Goal: Check status: Check status

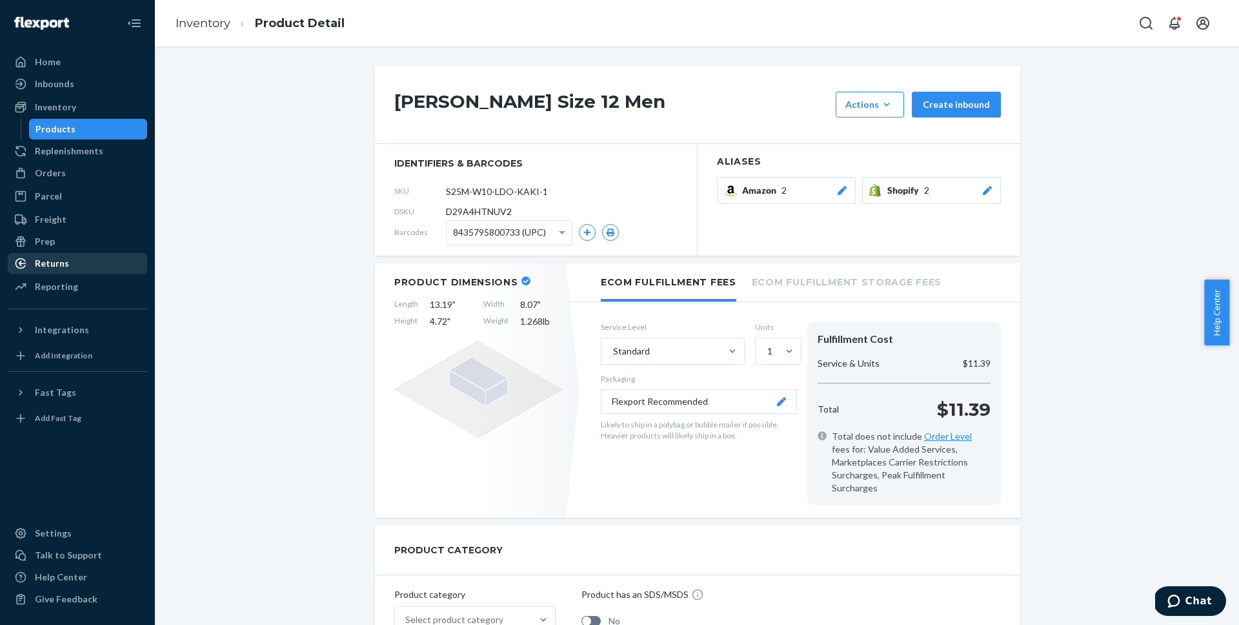
click at [48, 260] on div "Returns" at bounding box center [52, 263] width 34 height 13
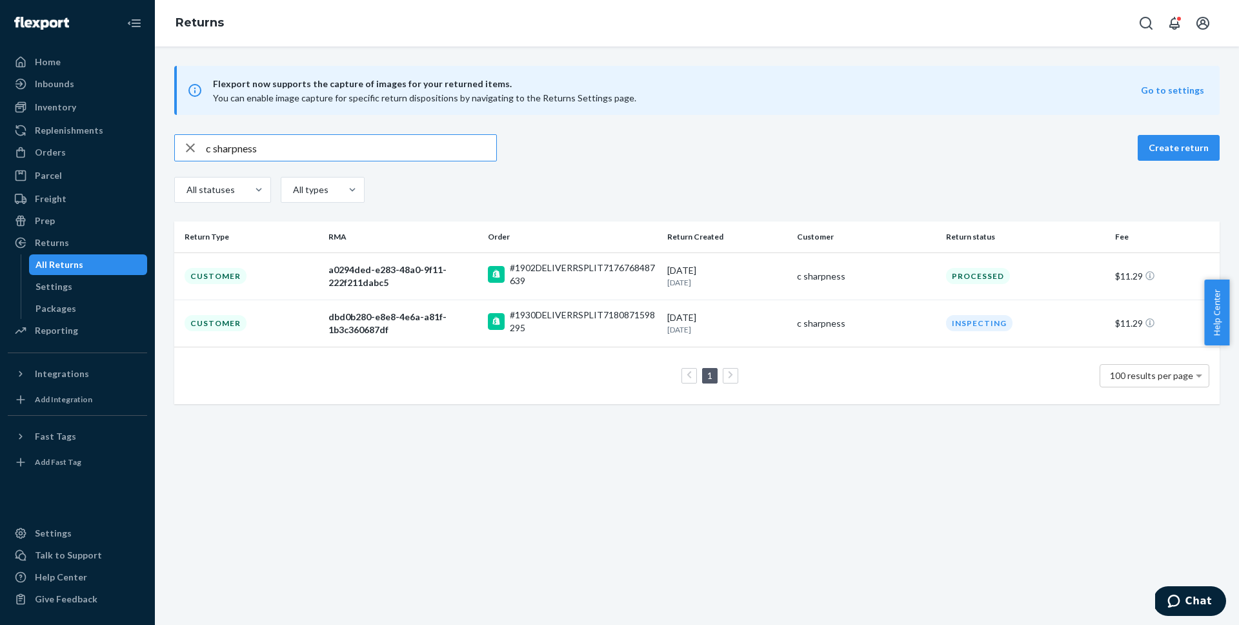
click at [315, 146] on input "c sharpness" at bounding box center [351, 148] width 290 height 26
paste input "[PERSON_NAME]"
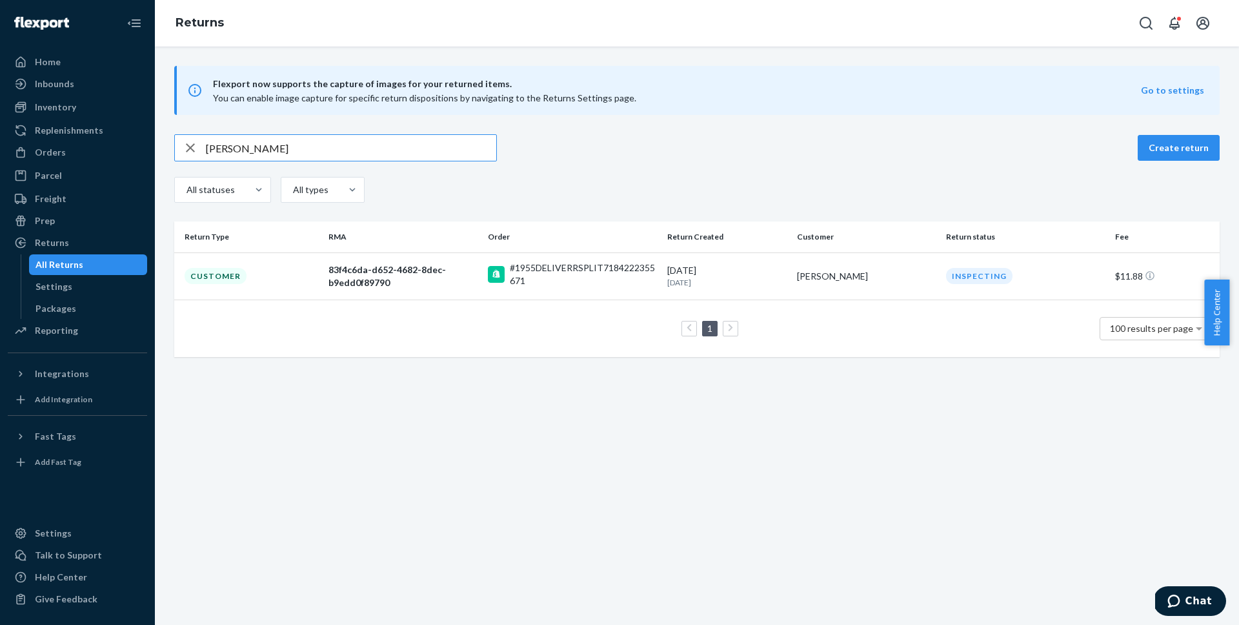
click at [366, 142] on input "[PERSON_NAME]" at bounding box center [351, 148] width 290 height 26
paste input "[PERSON_NAME]"
click at [387, 139] on input "[PERSON_NAME]" at bounding box center [351, 148] width 290 height 26
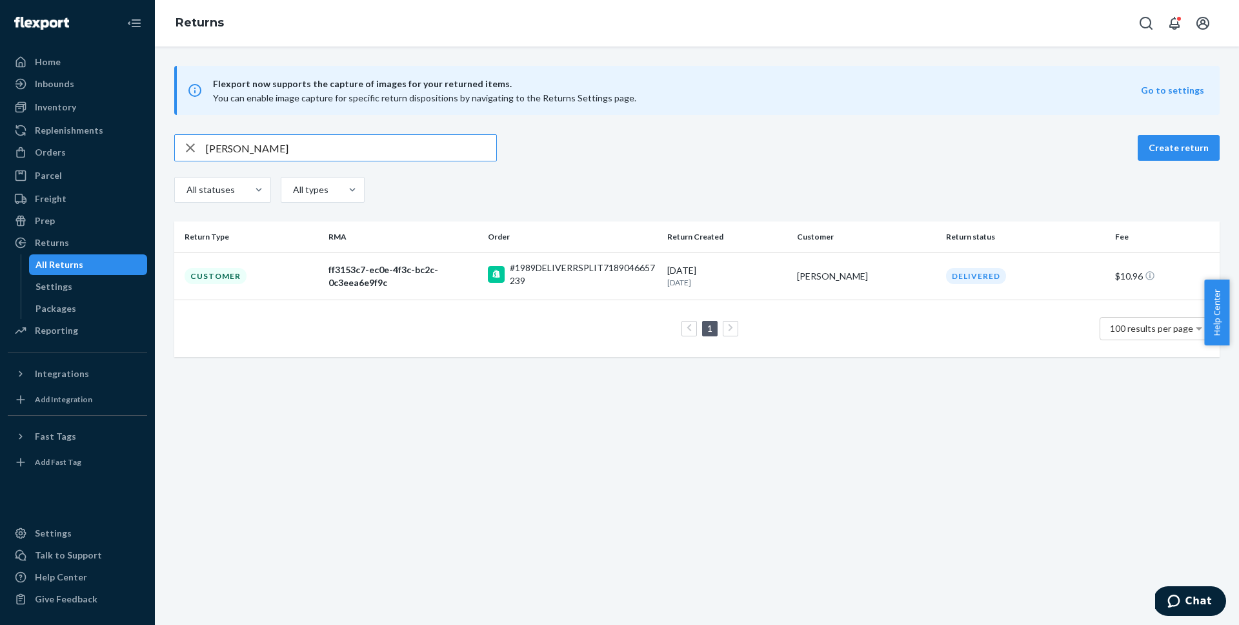
click at [387, 139] on input "[PERSON_NAME]" at bounding box center [351, 148] width 290 height 26
paste input "[PERSON_NAME]"
click at [314, 153] on input "[PERSON_NAME]" at bounding box center [351, 148] width 290 height 26
click at [313, 153] on input "[PERSON_NAME]" at bounding box center [351, 148] width 290 height 26
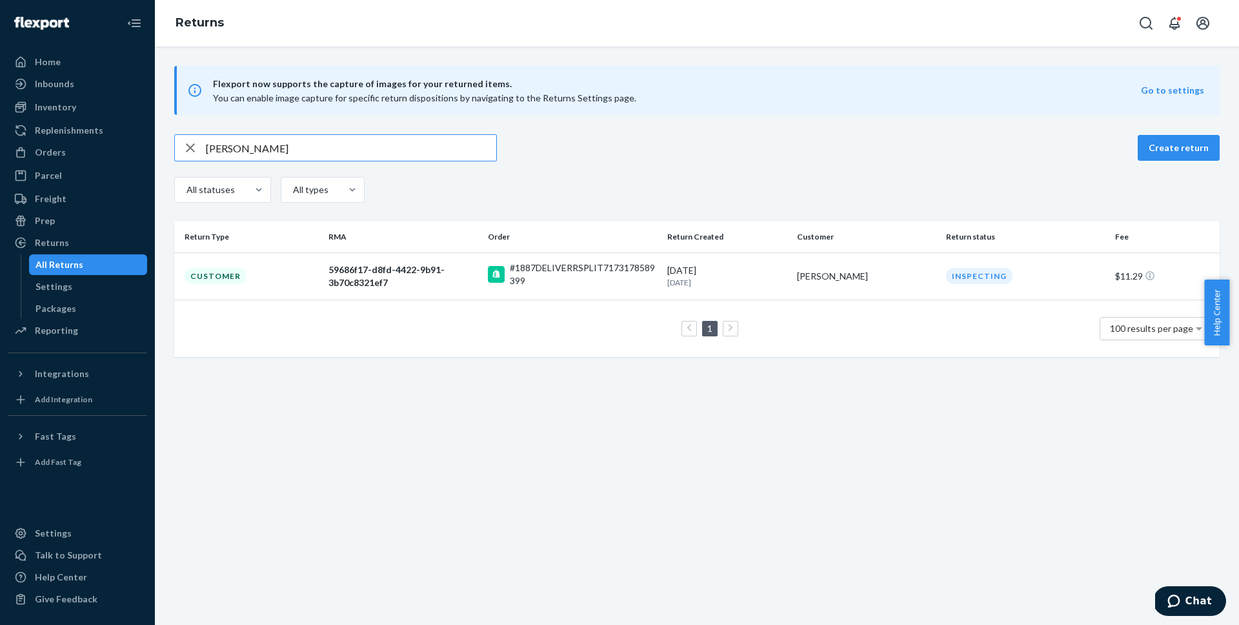
click at [312, 153] on input "[PERSON_NAME]" at bounding box center [351, 148] width 290 height 26
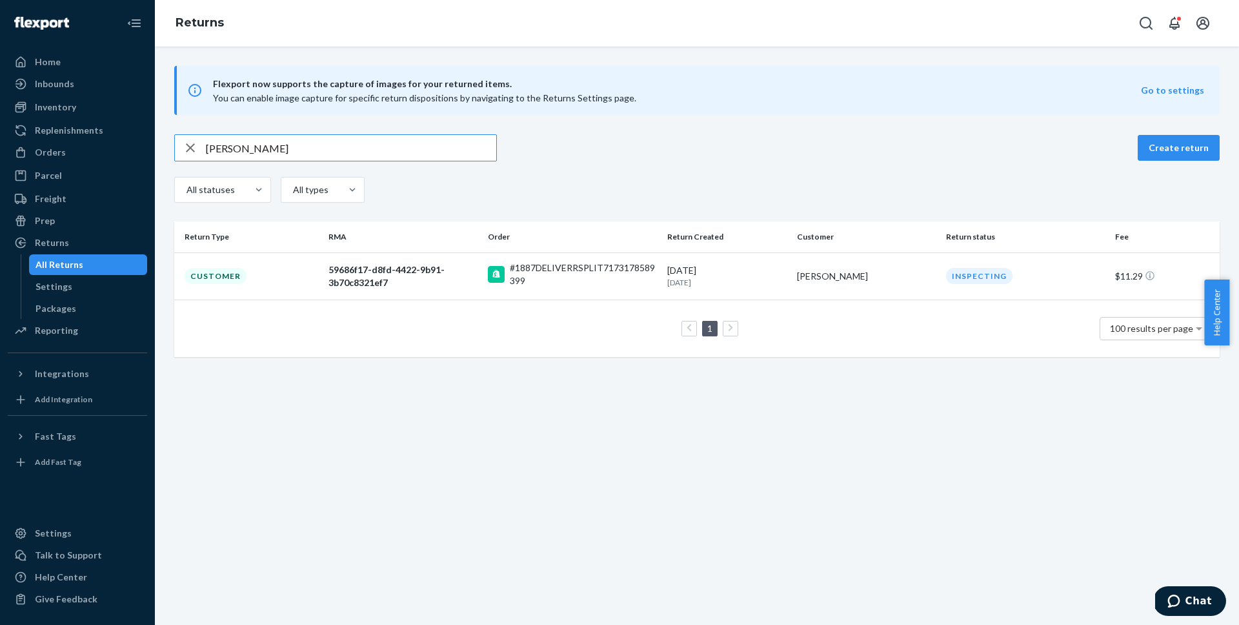
paste input "[PERSON_NAME]"
click at [356, 139] on input "[PERSON_NAME]" at bounding box center [351, 148] width 290 height 26
paste input "[PERSON_NAME]"
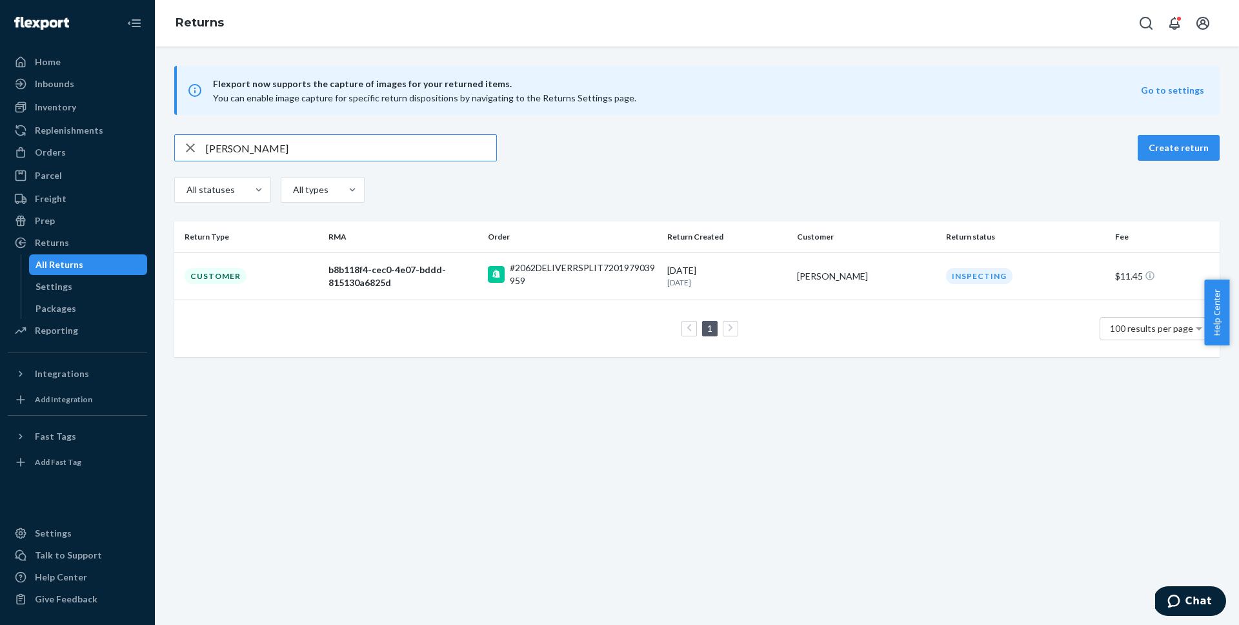
click at [301, 145] on input "[PERSON_NAME]" at bounding box center [351, 148] width 290 height 26
paste input "[PERSON_NAME]"
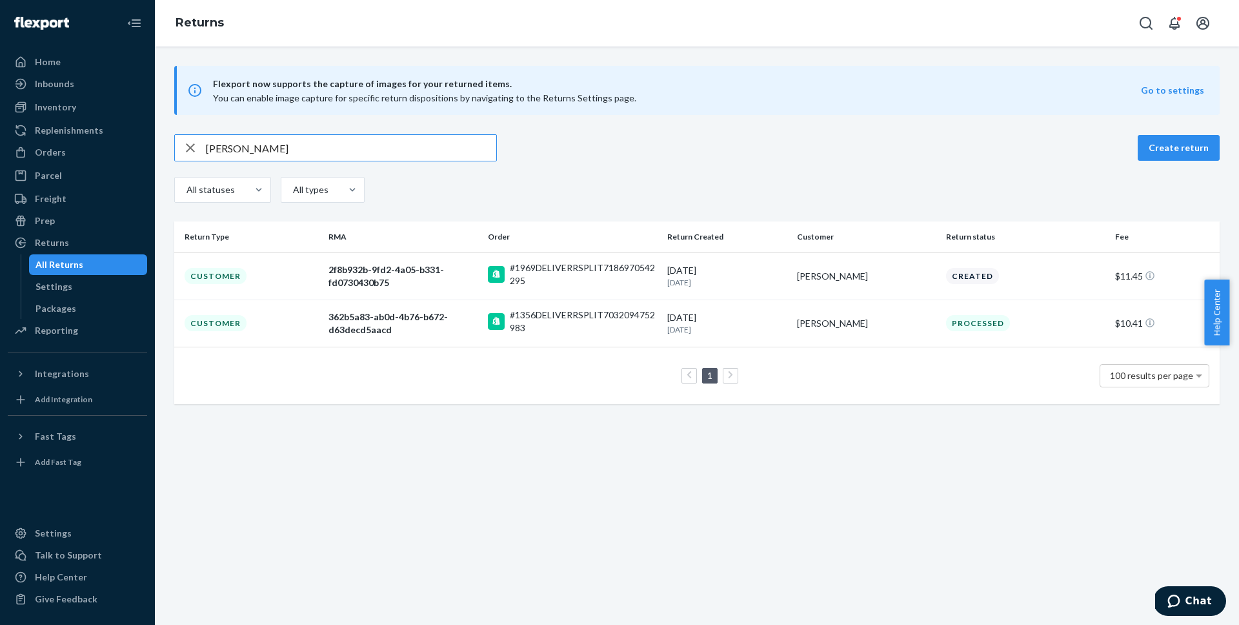
click at [368, 148] on input "[PERSON_NAME]" at bounding box center [351, 148] width 290 height 26
paste input "ack [PERSON_NAME]"
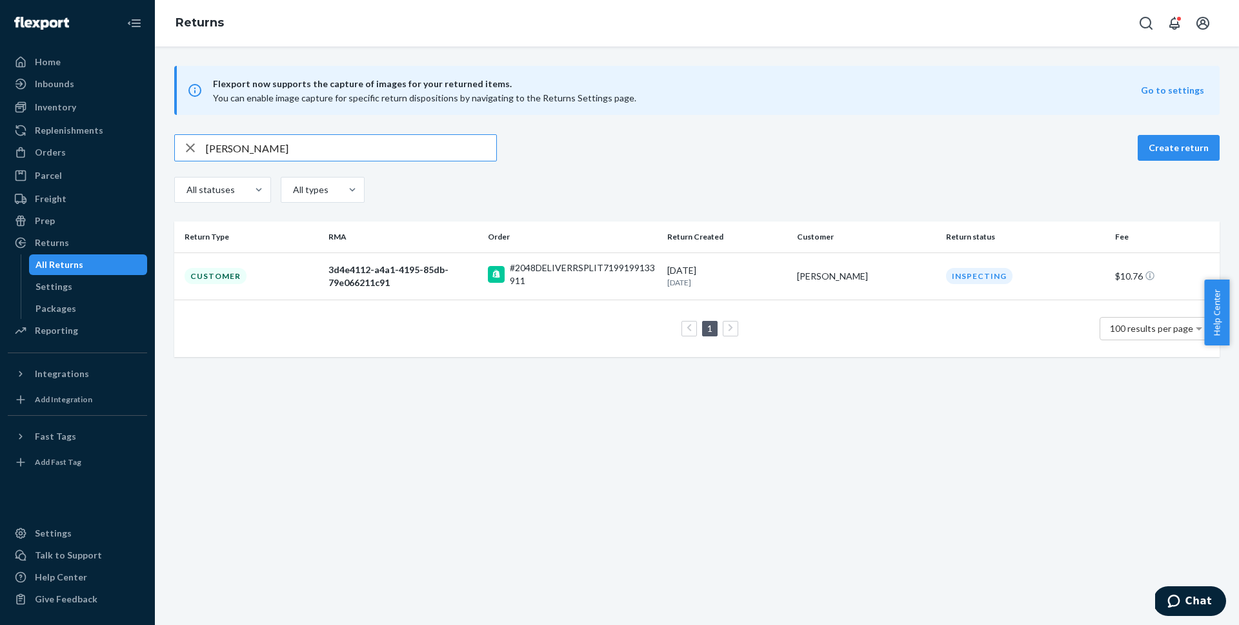
type input "[PERSON_NAME]"
